Goal: Check status

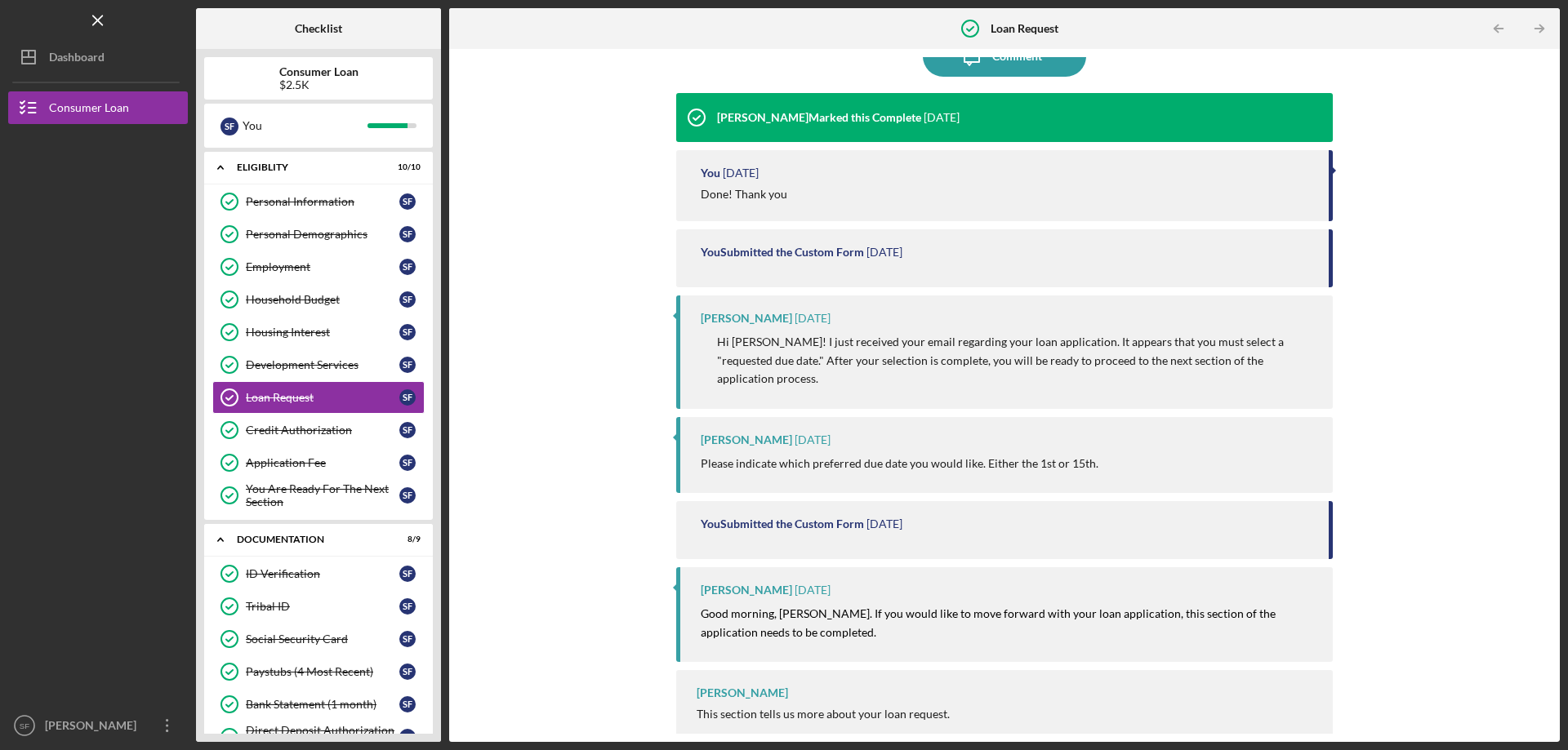
scroll to position [244, 0]
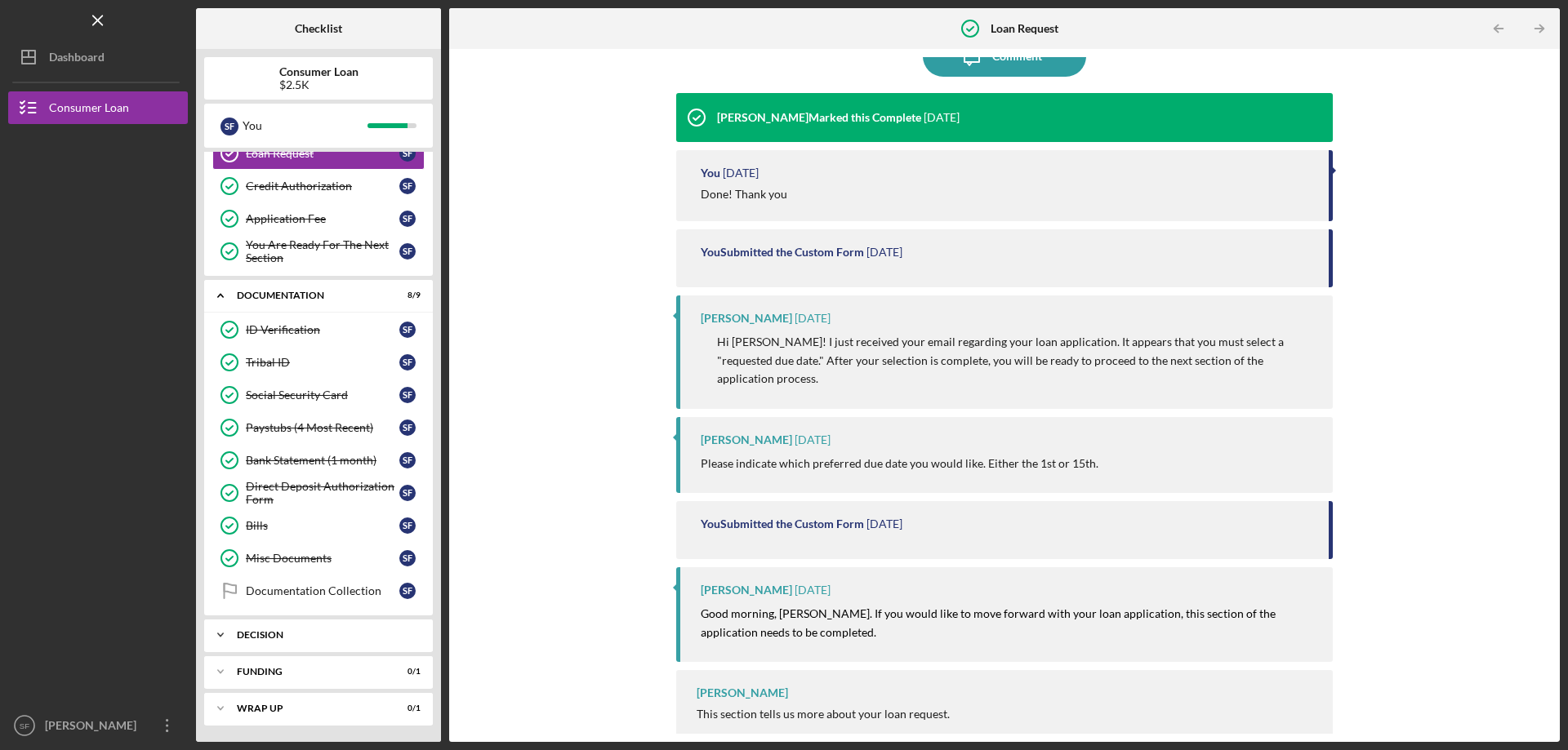
click at [324, 638] on div "Decision" at bounding box center [325, 636] width 176 height 10
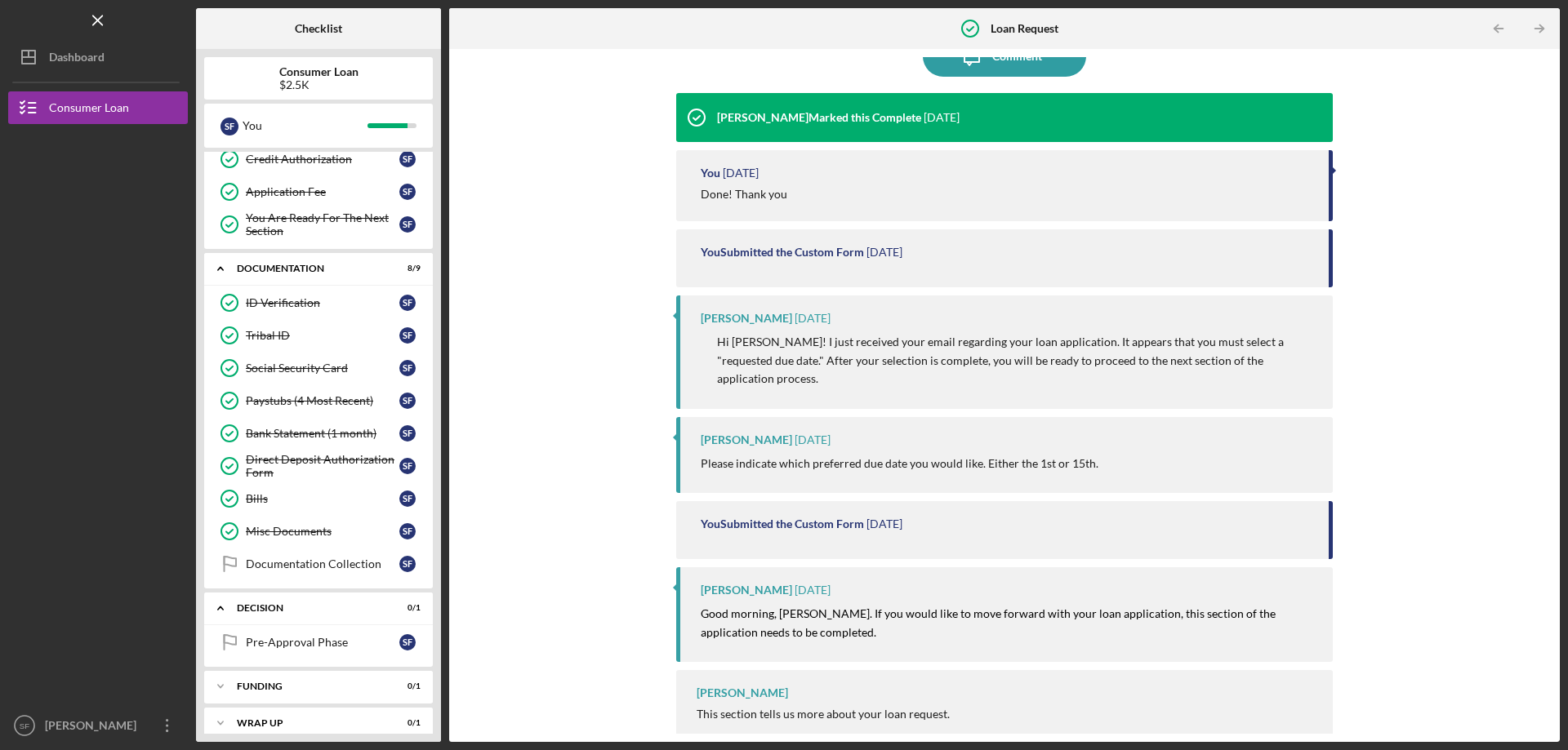
scroll to position [286, 0]
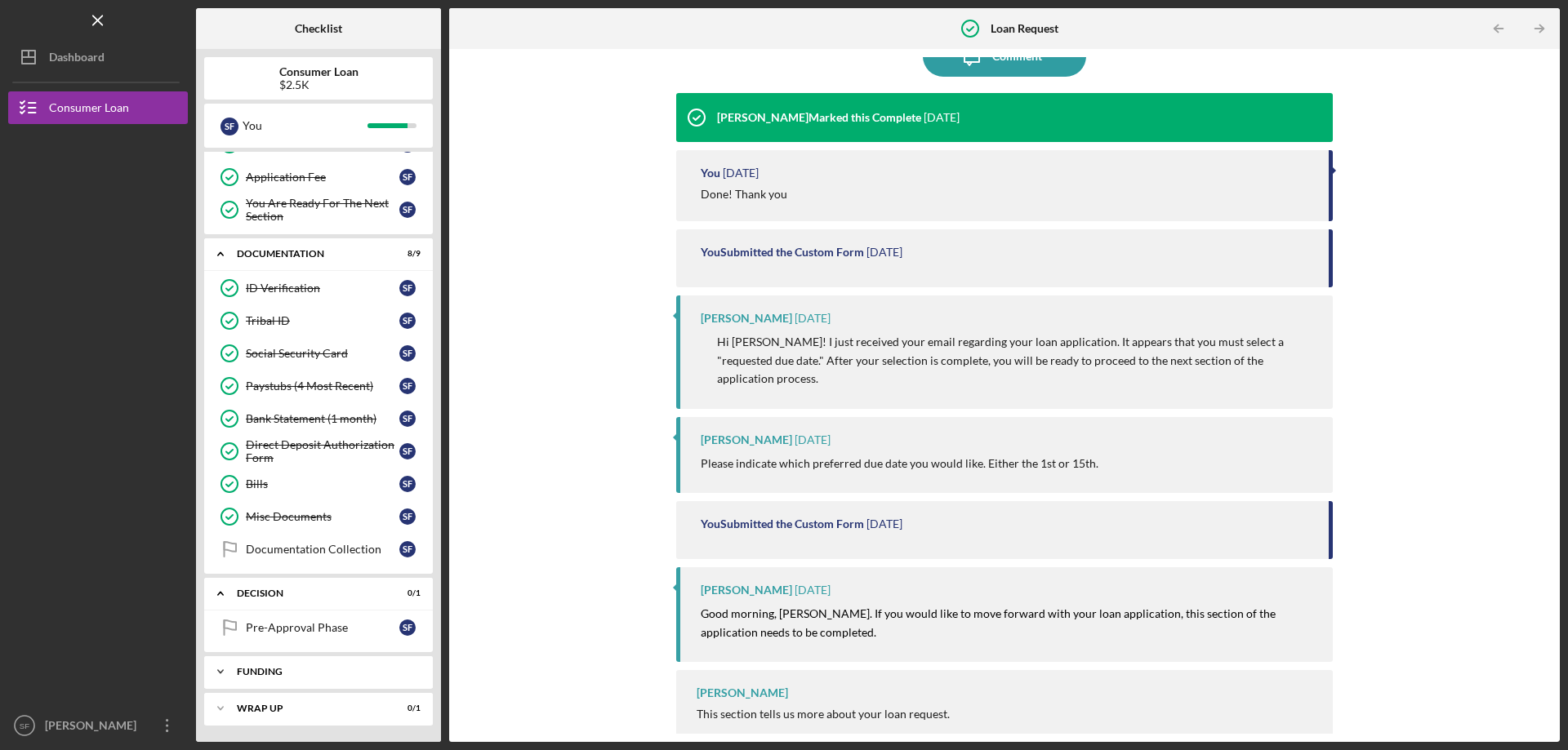
click at [288, 669] on div "Funding" at bounding box center [325, 672] width 176 height 10
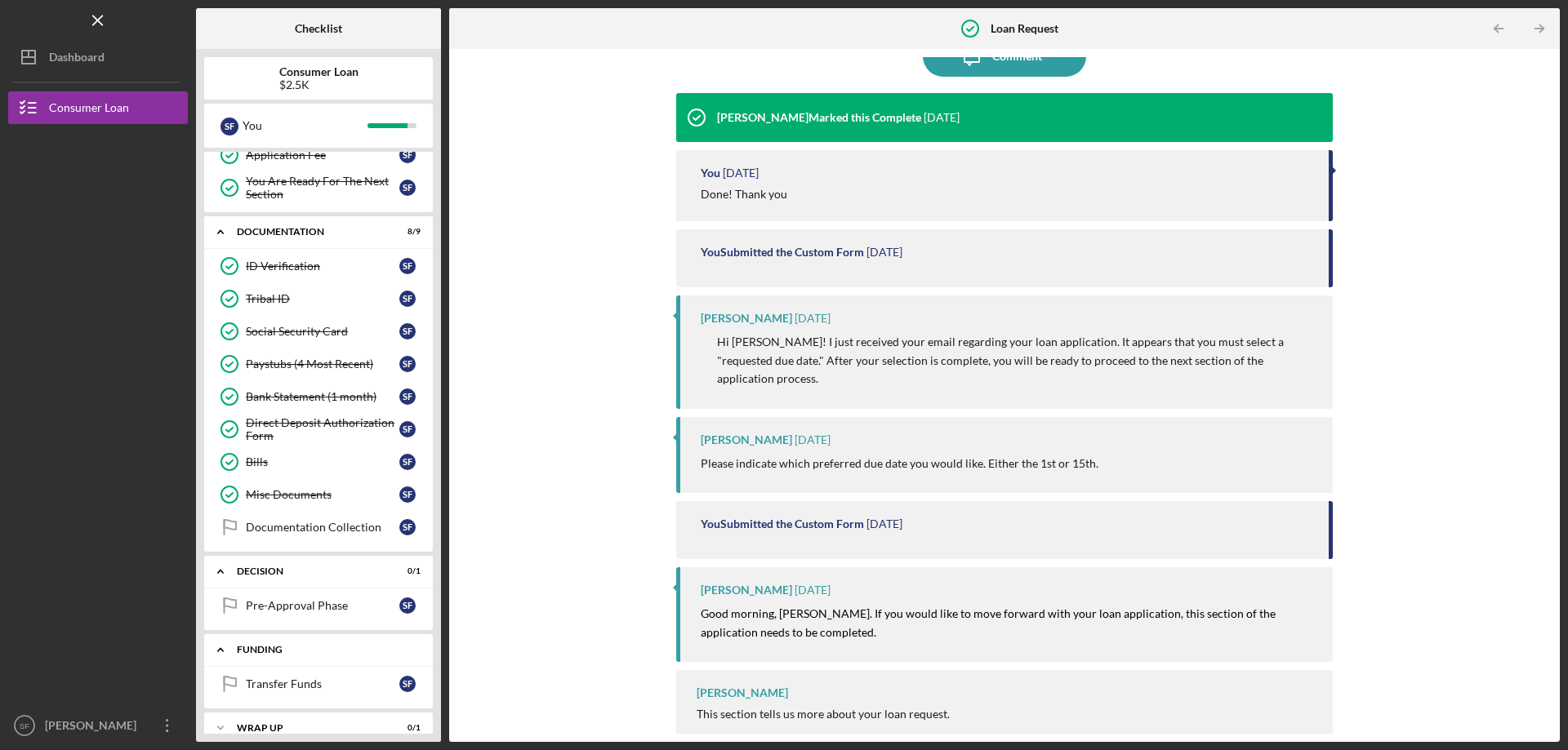
scroll to position [327, 0]
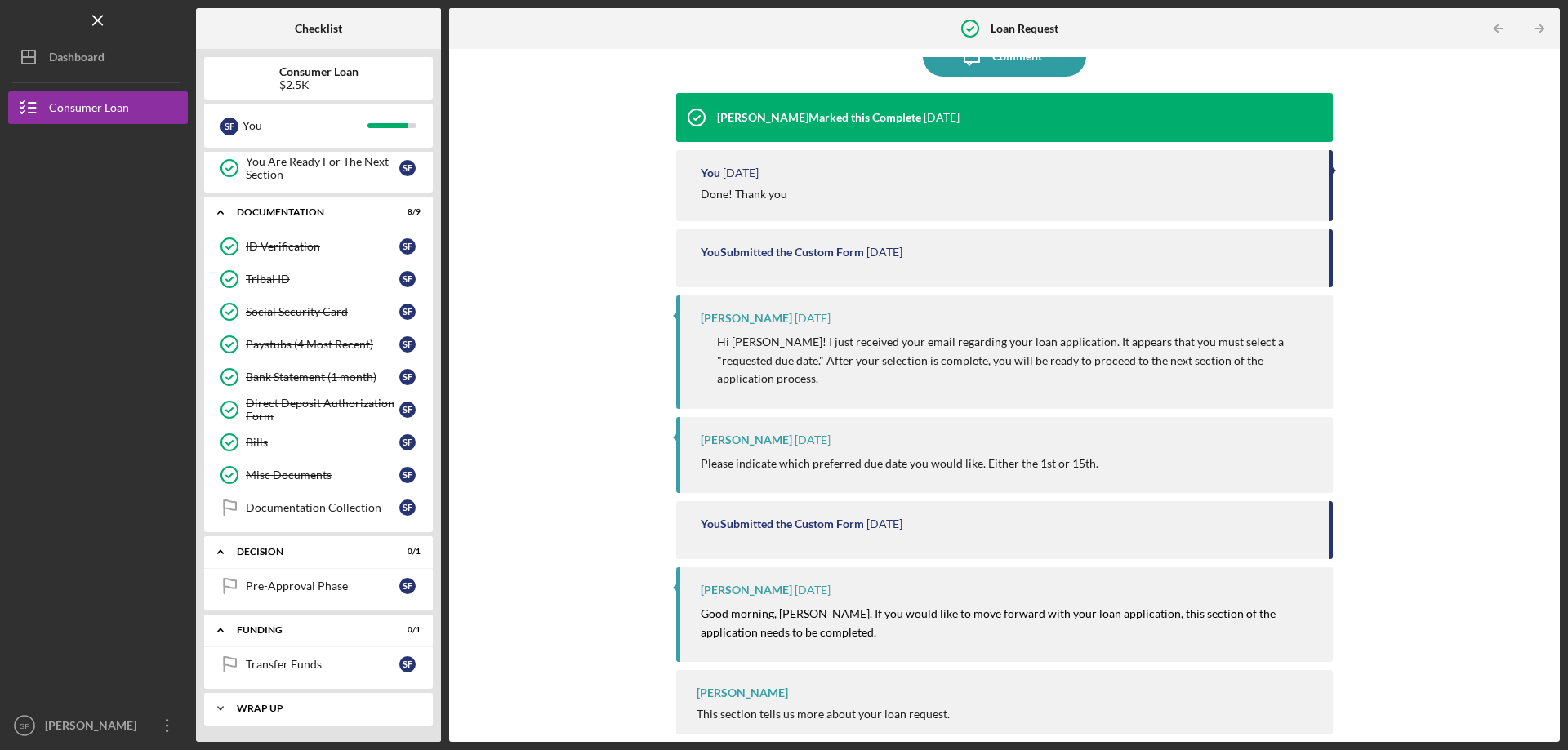
click at [302, 708] on div "Wrap up" at bounding box center [325, 709] width 176 height 10
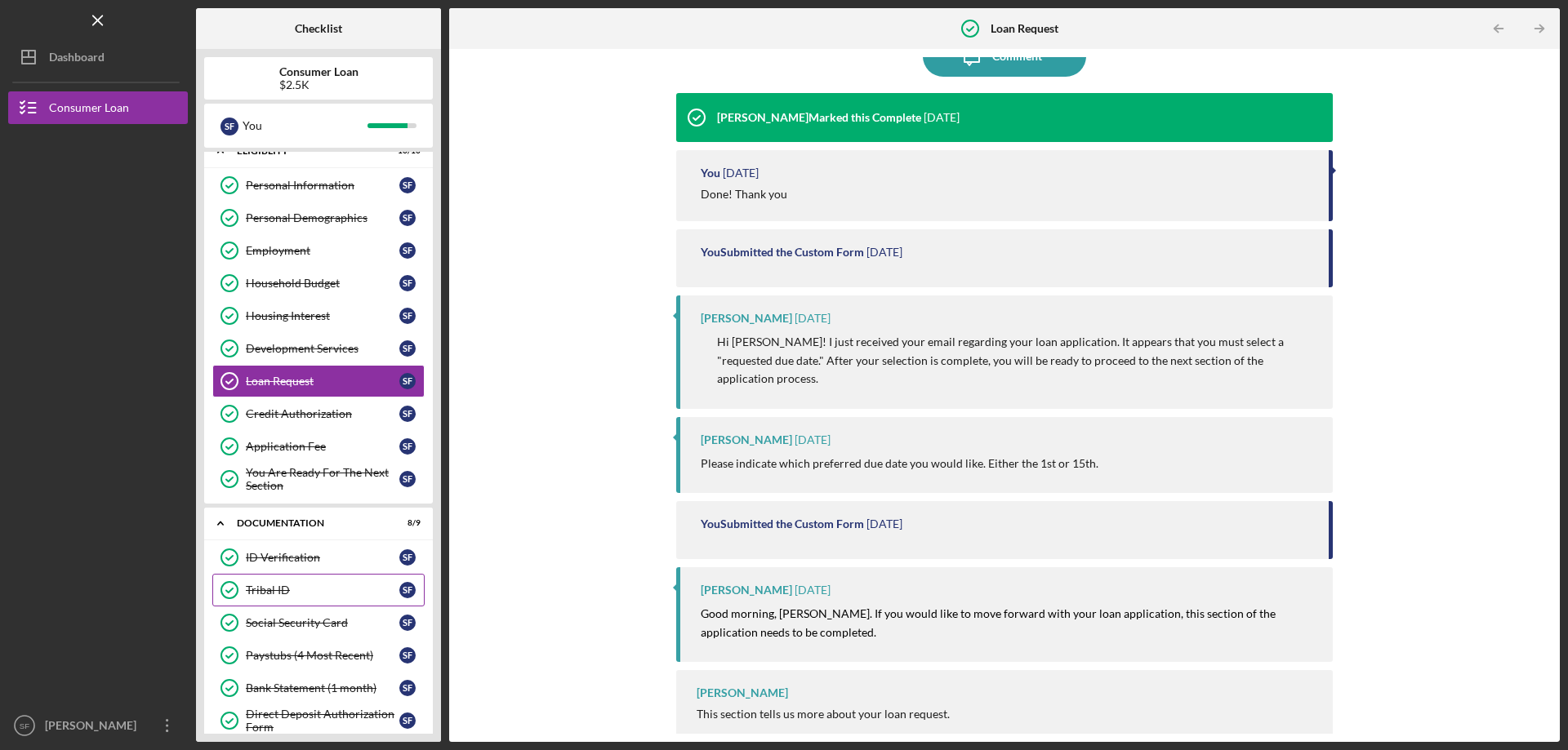
scroll to position [0, 0]
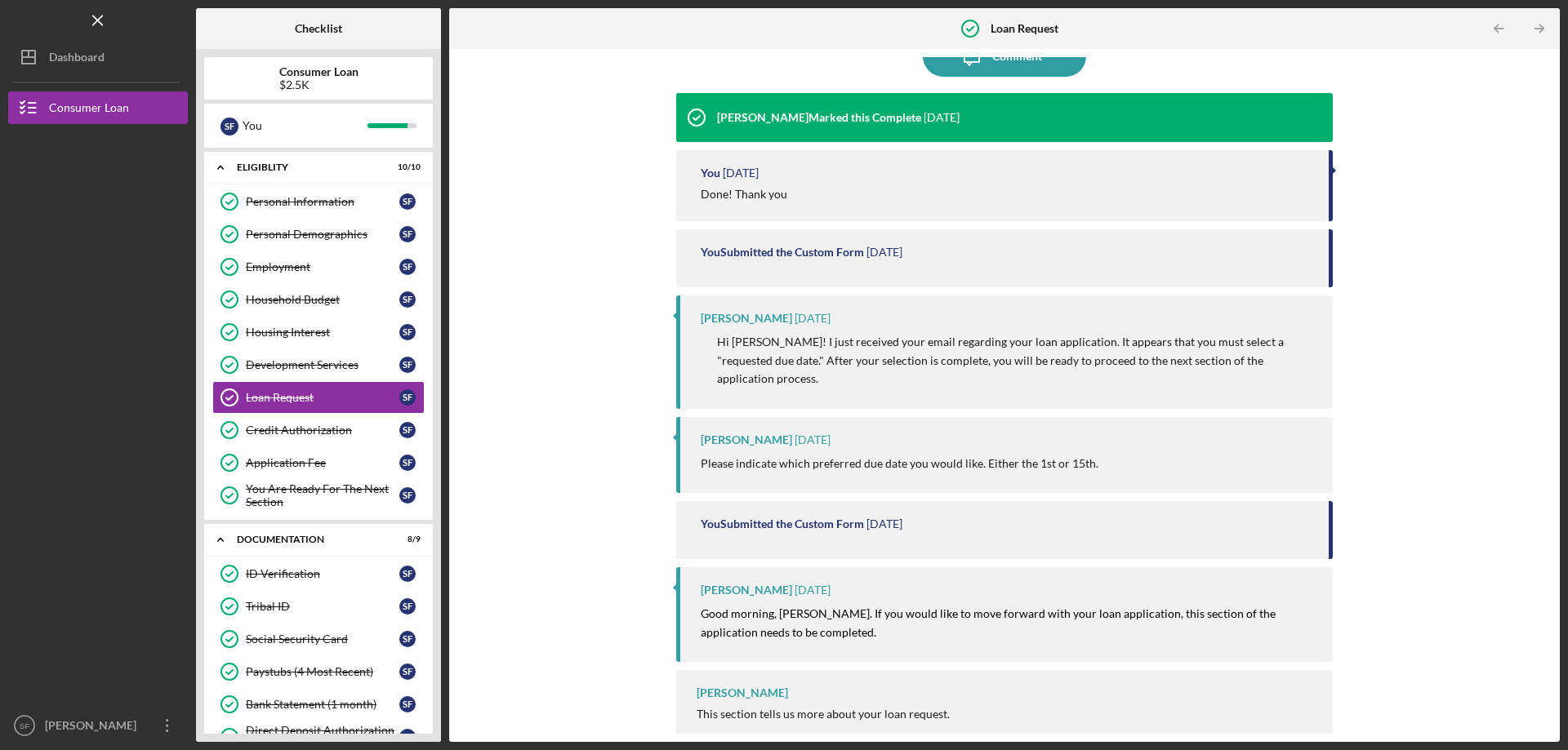
click at [309, 90] on div "$2.5K" at bounding box center [319, 85] width 79 height 13
click at [123, 70] on button "Icon/Dashboard Dashboard" at bounding box center [98, 57] width 179 height 33
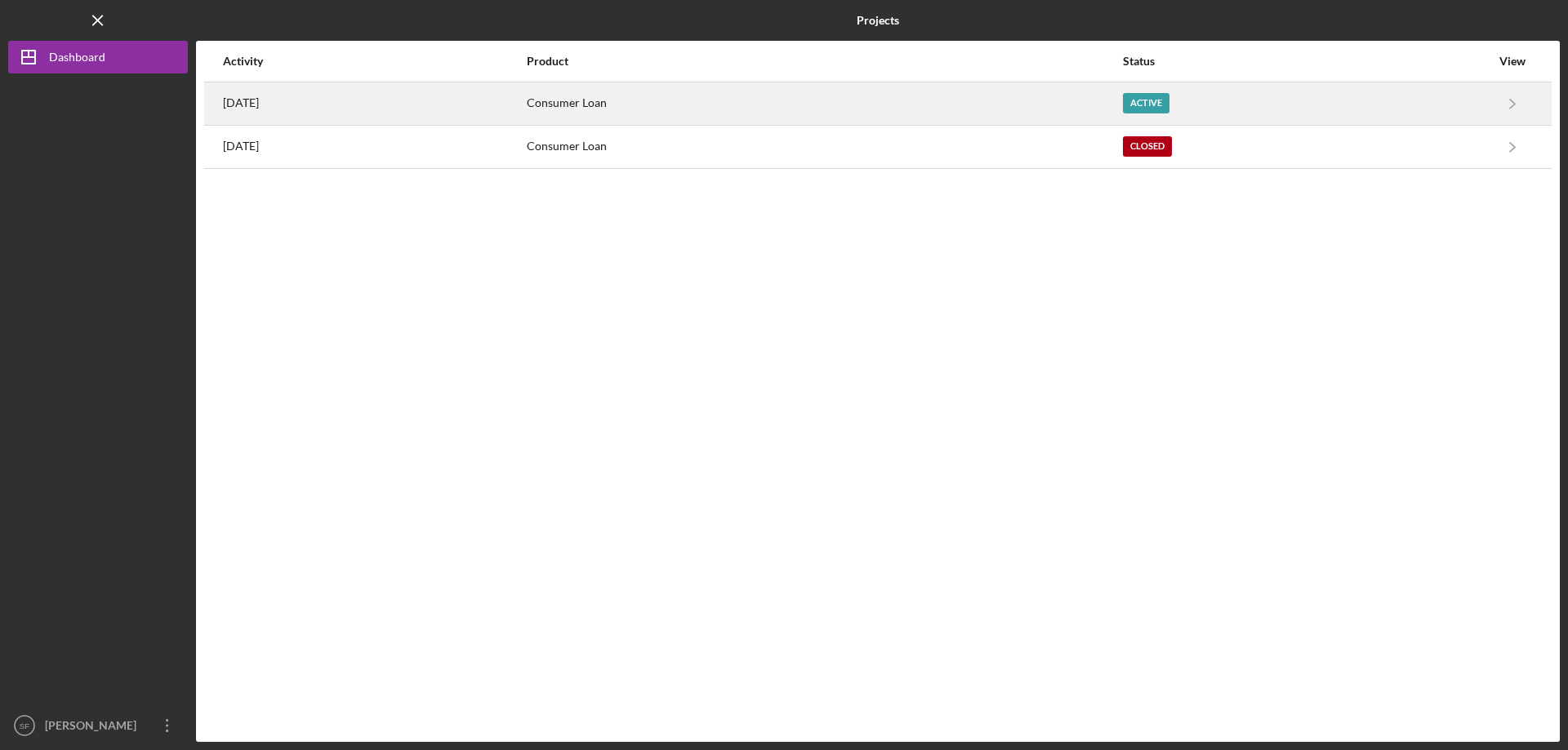
click at [402, 99] on div "[DATE]" at bounding box center [374, 104] width 302 height 41
